Goal: Check status: Check status

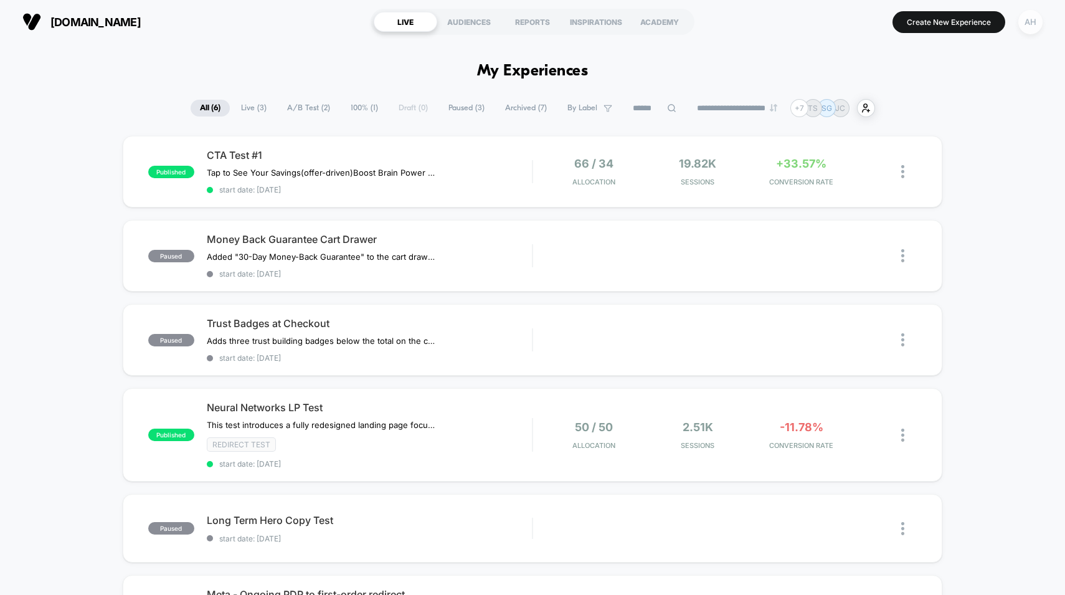
click at [1037, 24] on div "AH" at bounding box center [1030, 22] width 24 height 24
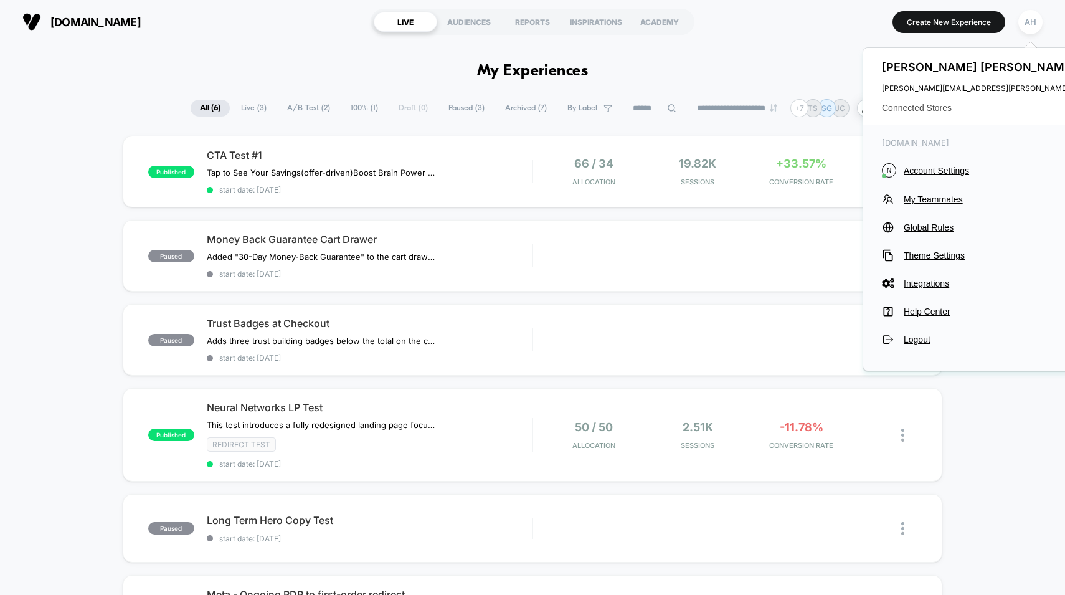
click at [928, 110] on span "Connected Stores" at bounding box center [1005, 108] width 247 height 10
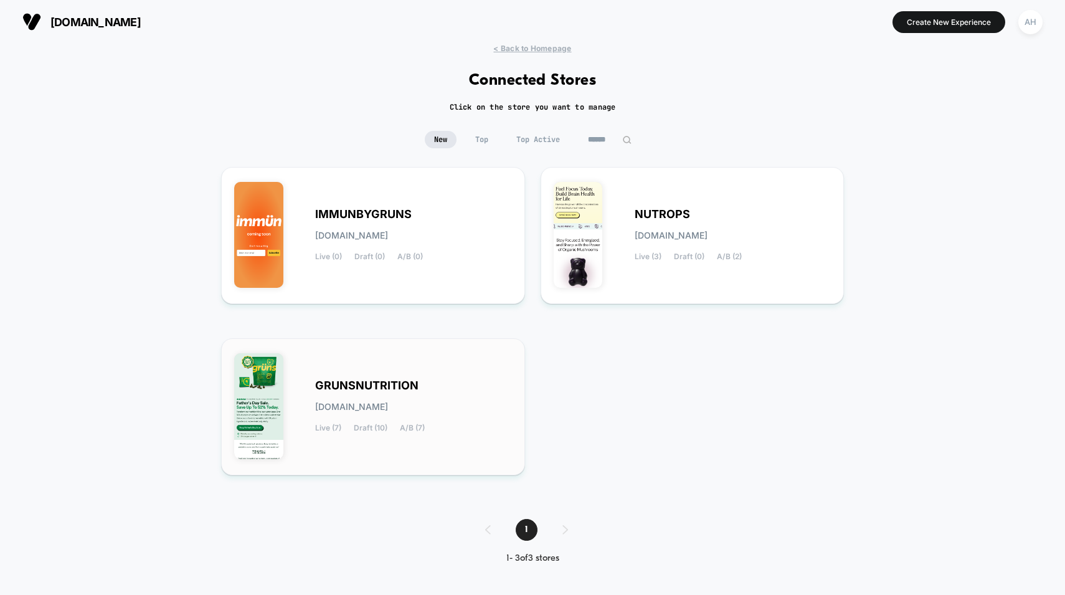
click at [428, 394] on div "GRUNSNUTRITION grunsnutrition.myshopify.com Live (7) Draft (10) A/B (7)" at bounding box center [413, 406] width 197 height 51
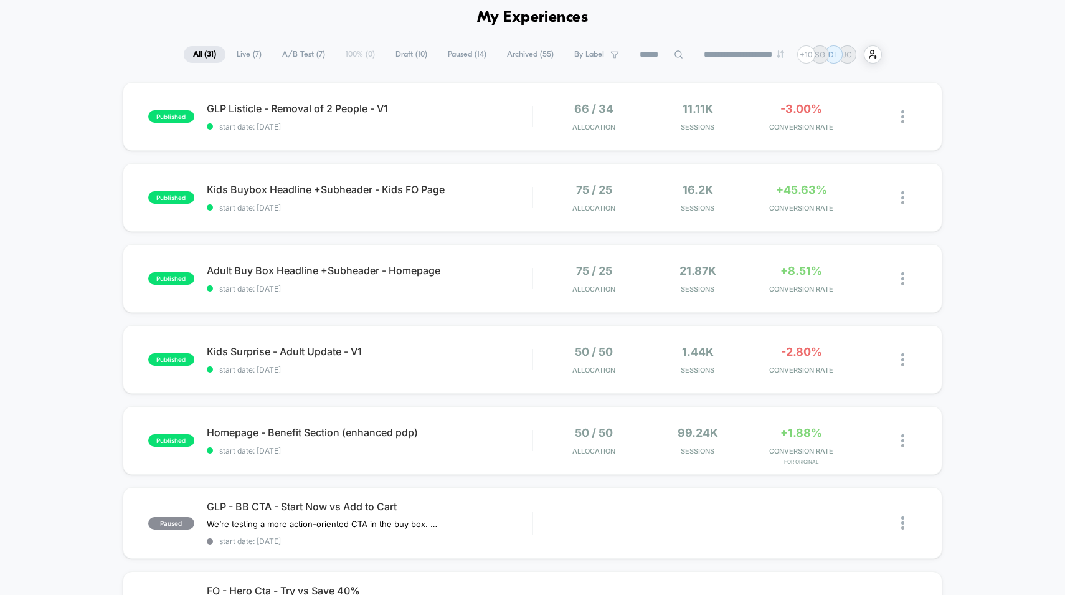
scroll to position [55, 0]
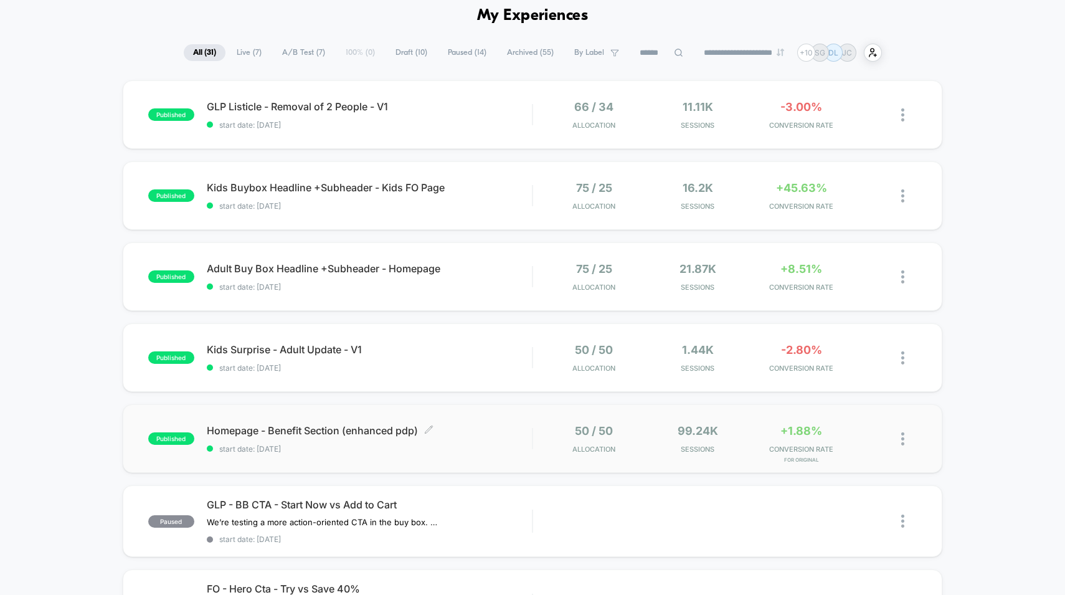
click at [493, 428] on span "Homepage - Benefit Section (enhanced pdp) Click to edit experience details" at bounding box center [370, 430] width 326 height 12
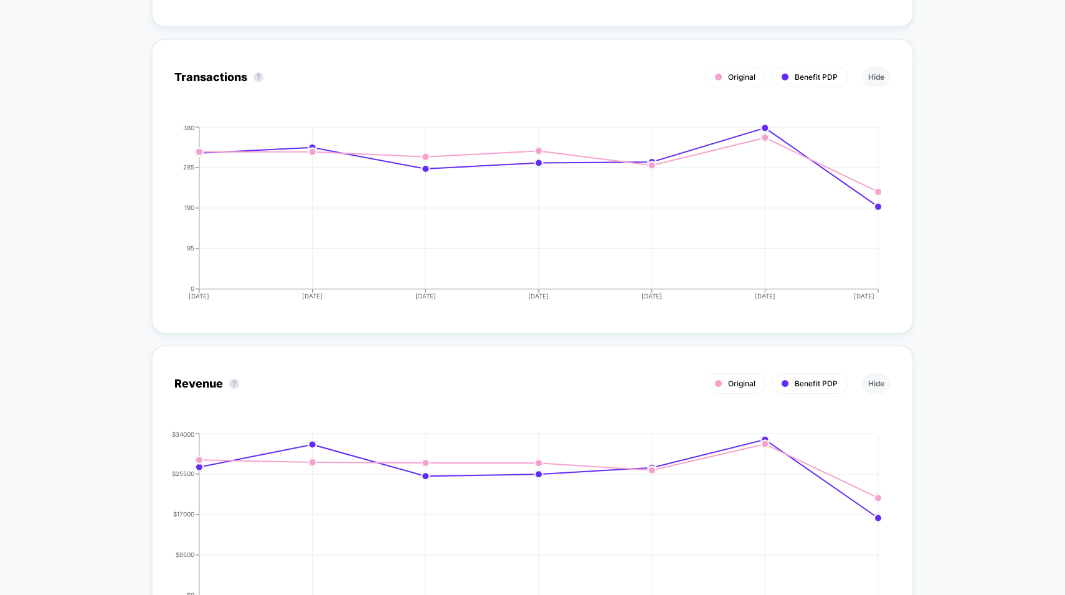
scroll to position [1813, 0]
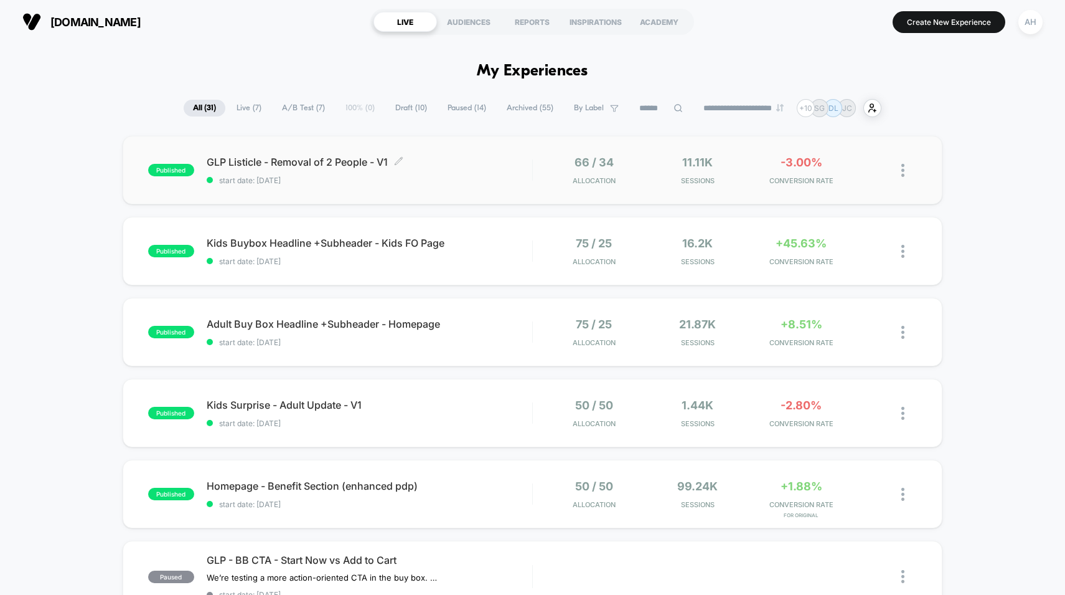
click at [483, 164] on span "GLP Listicle - Removal of 2 People - V1 Click to edit experience details" at bounding box center [370, 162] width 326 height 12
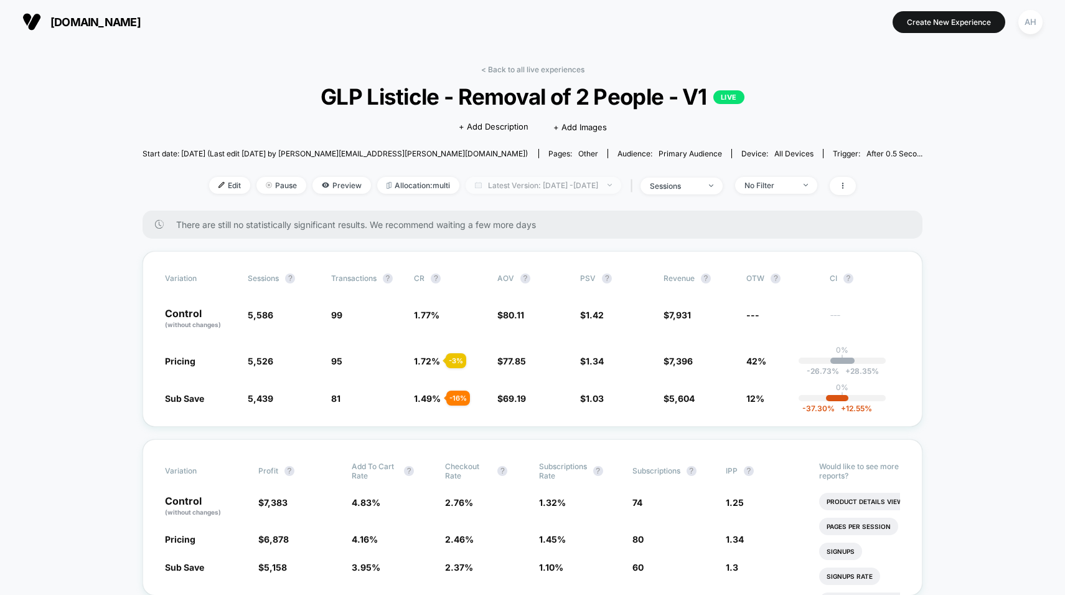
click at [559, 186] on span "Latest Version: [DATE] - [DATE]" at bounding box center [544, 185] width 156 height 17
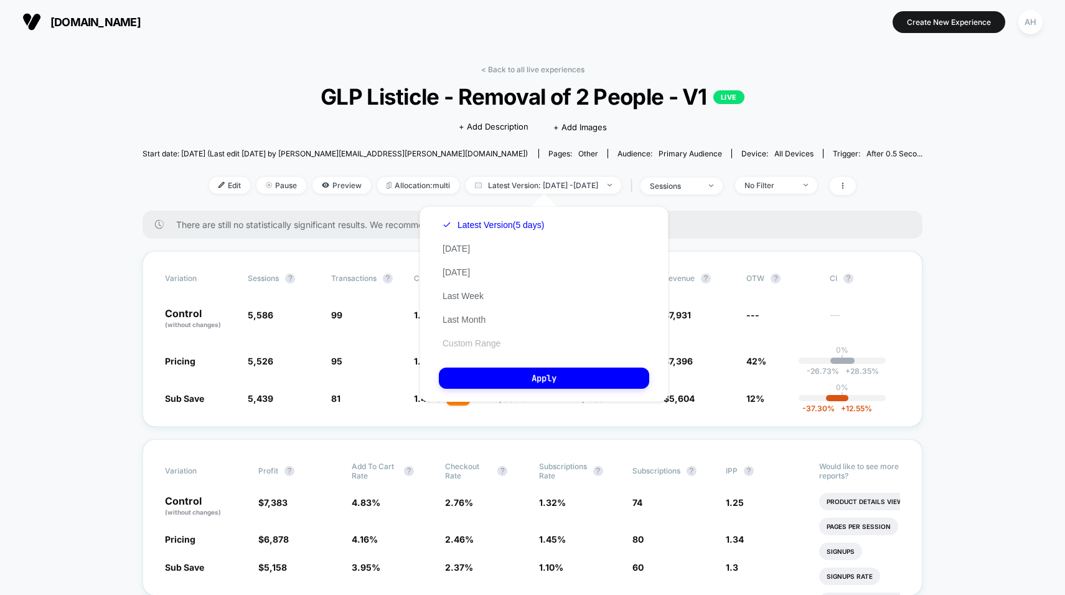
click at [483, 342] on button "Custom Range" at bounding box center [471, 343] width 65 height 11
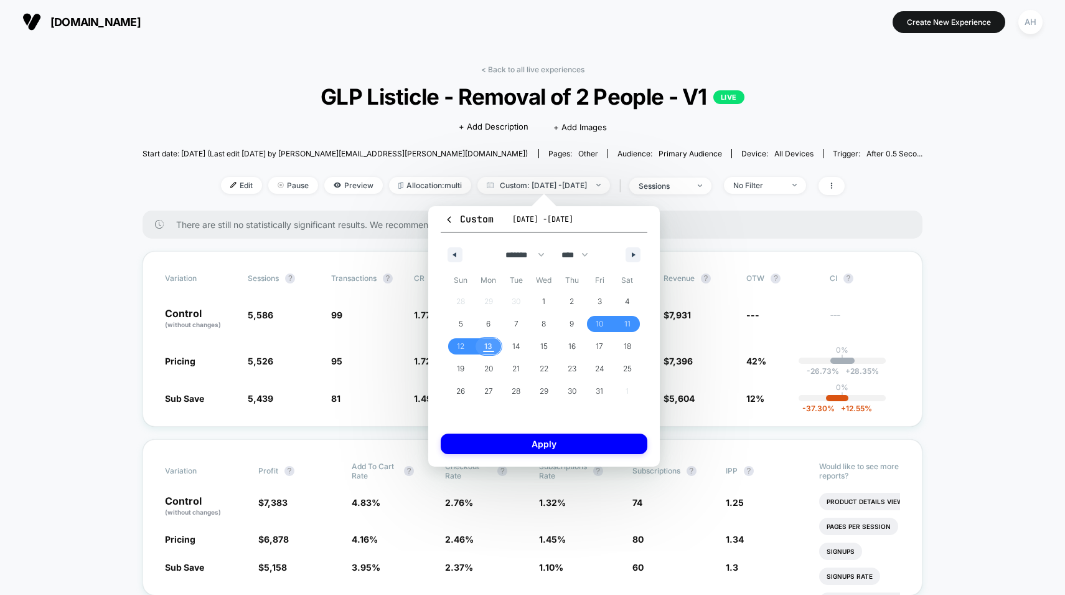
click at [494, 341] on span "13" at bounding box center [489, 346] width 28 height 16
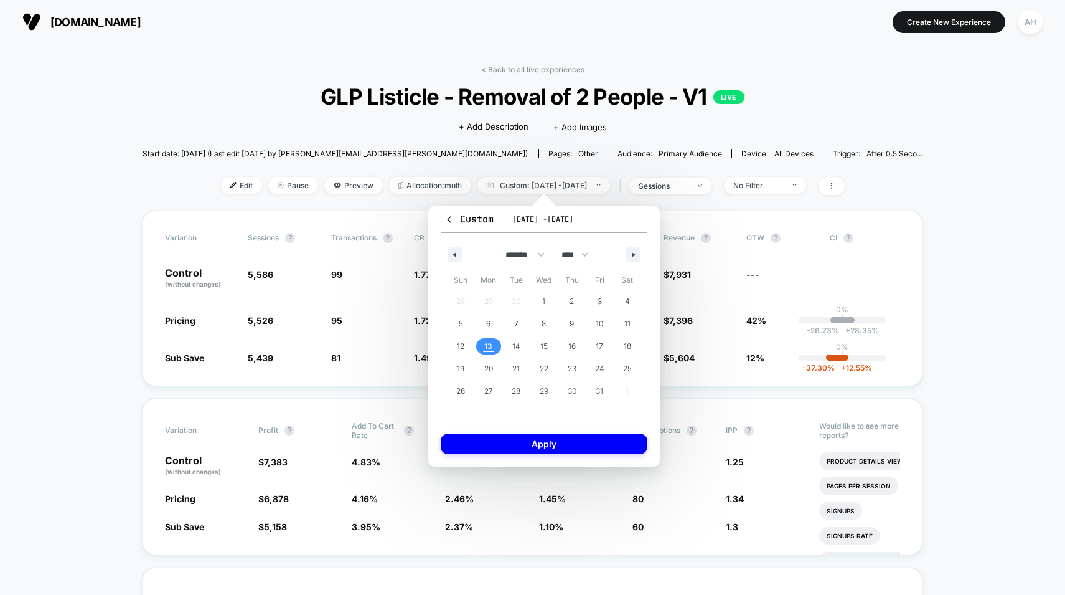
click at [494, 341] on span "13" at bounding box center [489, 346] width 28 height 16
click at [519, 446] on button "Apply" at bounding box center [544, 443] width 207 height 21
